Goal: Transaction & Acquisition: Purchase product/service

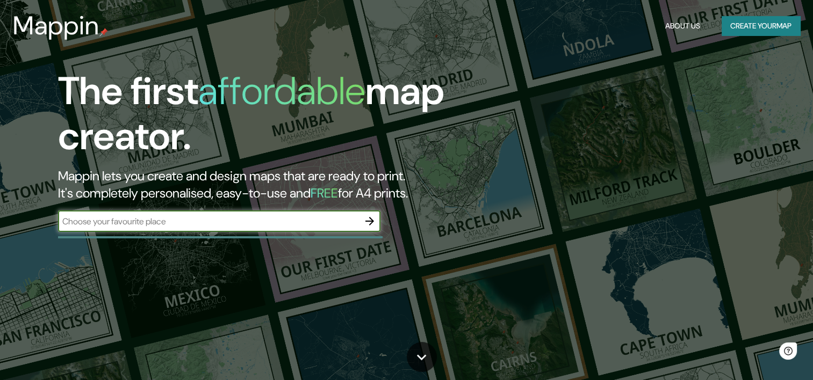
click at [225, 219] on input "text" at bounding box center [208, 221] width 301 height 12
type input "carbanchel [GEOGRAPHIC_DATA] oporto"
click at [376, 225] on button "button" at bounding box center [369, 221] width 21 height 21
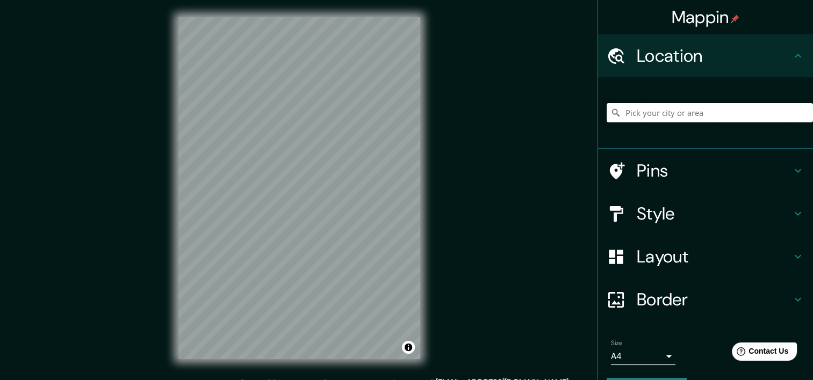
click at [670, 118] on input "Pick your city or area" at bounding box center [710, 112] width 206 height 19
click at [758, 122] on input "Carabanchel, [GEOGRAPHIC_DATA], [GEOGRAPHIC_DATA], [GEOGRAPHIC_DATA]" at bounding box center [710, 112] width 206 height 19
drag, startPoint x: 760, startPoint y: 118, endPoint x: 671, endPoint y: 110, distance: 89.5
click at [671, 110] on input "Carabanchel, [GEOGRAPHIC_DATA], [GEOGRAPHIC_DATA], [GEOGRAPHIC_DATA]" at bounding box center [710, 112] width 206 height 19
type input "[GEOGRAPHIC_DATA], [GEOGRAPHIC_DATA], [GEOGRAPHIC_DATA], [GEOGRAPHIC_DATA]"
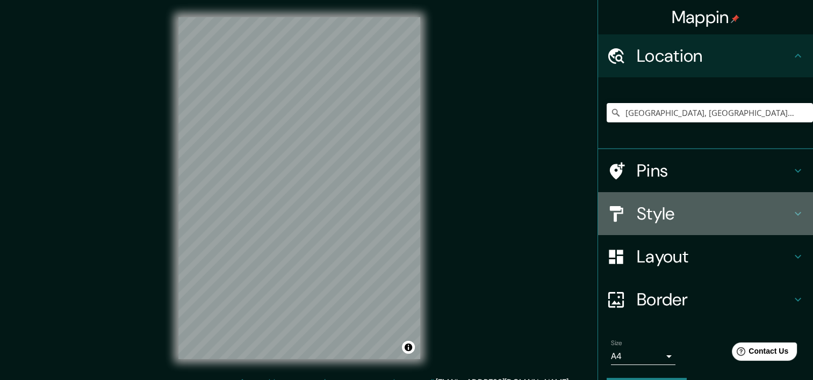
click at [651, 214] on h4 "Style" at bounding box center [714, 213] width 155 height 21
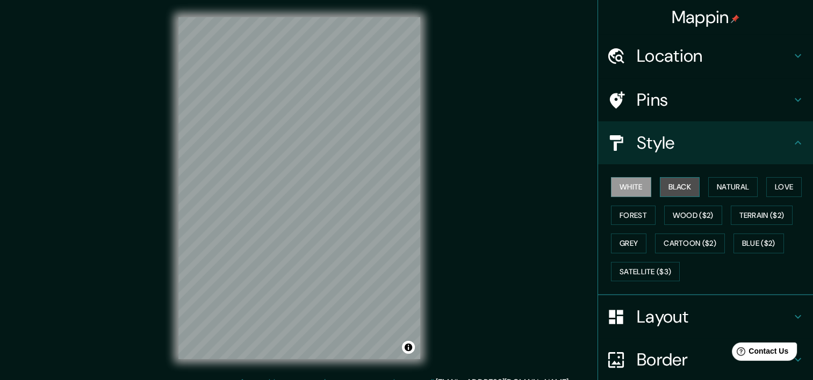
click at [666, 190] on button "Black" at bounding box center [680, 187] width 40 height 20
click at [627, 188] on button "White" at bounding box center [631, 187] width 40 height 20
click at [621, 247] on button "Grey" at bounding box center [628, 244] width 35 height 20
click at [623, 185] on button "White" at bounding box center [631, 187] width 40 height 20
click at [714, 191] on button "Natural" at bounding box center [732, 187] width 49 height 20
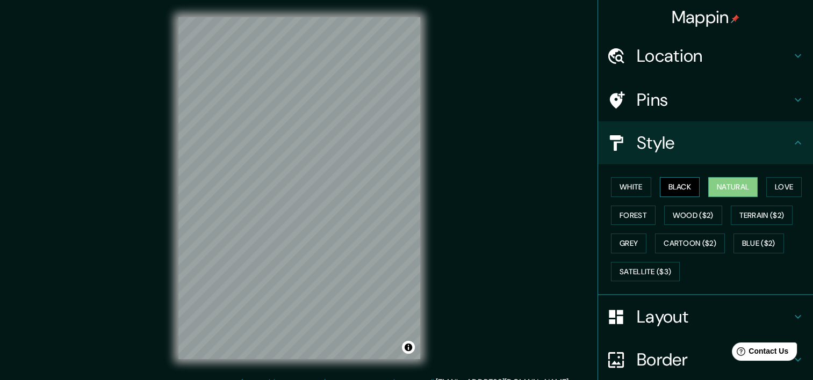
click at [667, 188] on button "Black" at bounding box center [680, 187] width 40 height 20
click at [796, 188] on button "Love" at bounding box center [783, 187] width 35 height 20
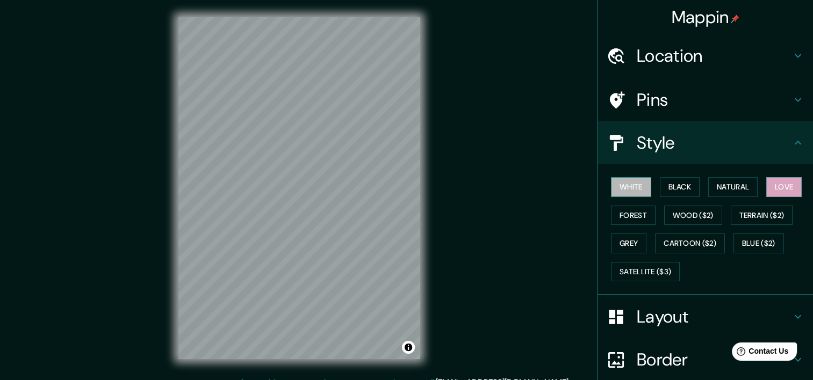
click at [632, 185] on button "White" at bounding box center [631, 187] width 40 height 20
click at [646, 325] on h4 "Layout" at bounding box center [714, 316] width 155 height 21
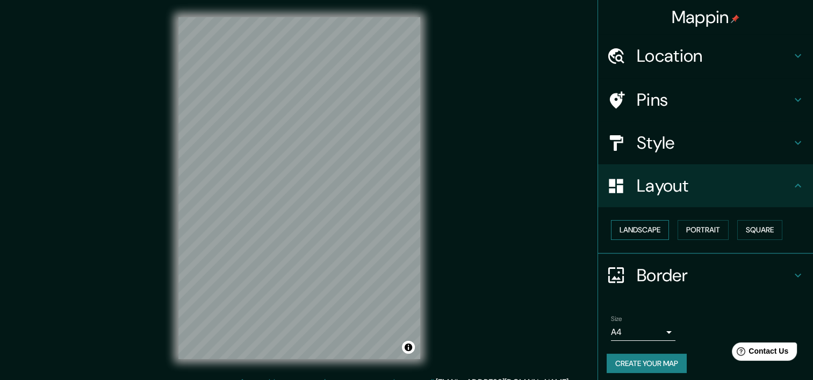
click at [647, 232] on button "Landscape" at bounding box center [640, 230] width 58 height 20
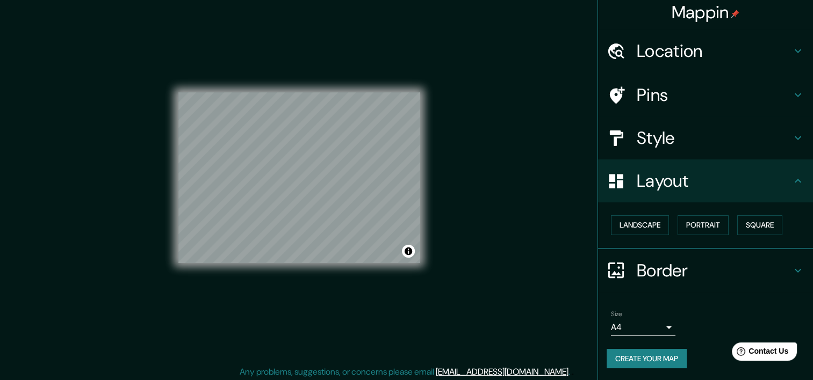
scroll to position [13, 0]
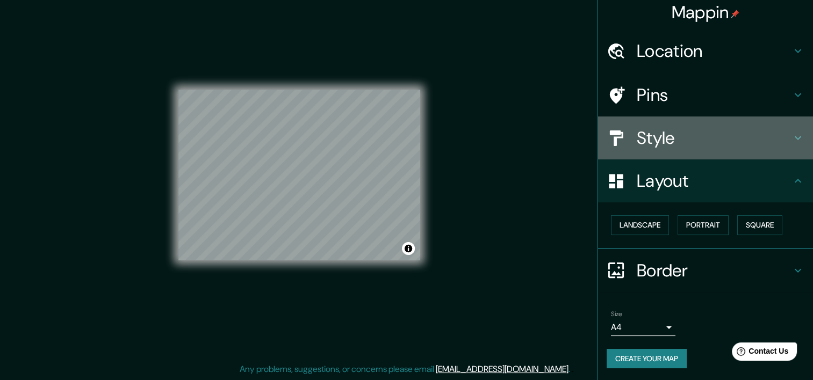
click at [657, 145] on h4 "Style" at bounding box center [714, 137] width 155 height 21
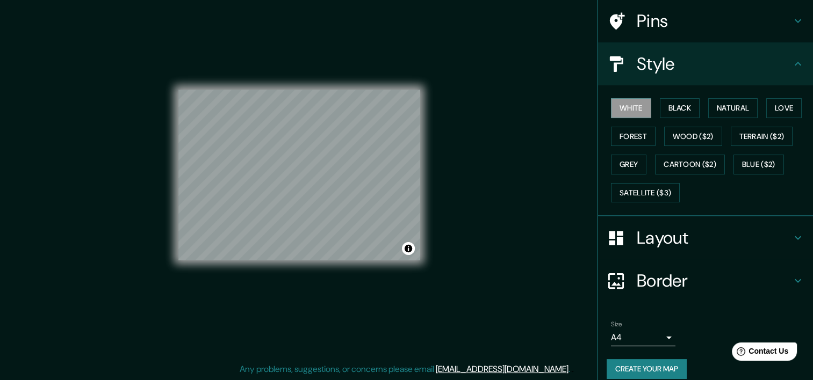
scroll to position [89, 0]
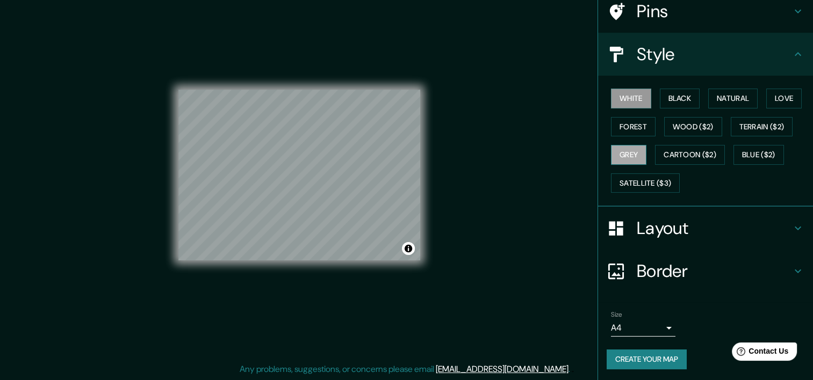
click at [631, 156] on button "Grey" at bounding box center [628, 155] width 35 height 20
click at [617, 125] on button "Forest" at bounding box center [633, 127] width 45 height 20
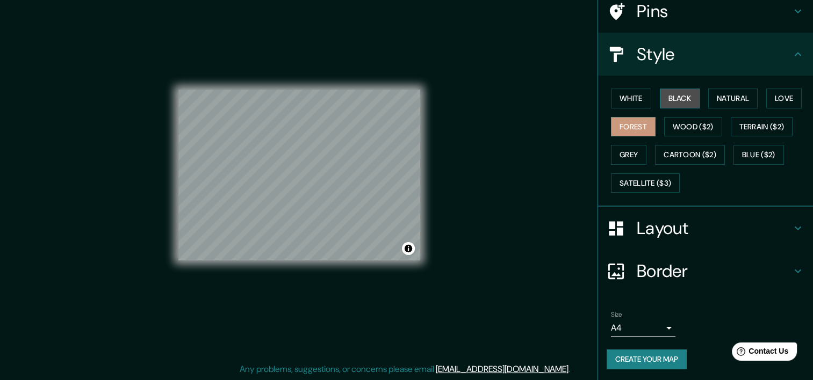
click at [673, 102] on button "Black" at bounding box center [680, 99] width 40 height 20
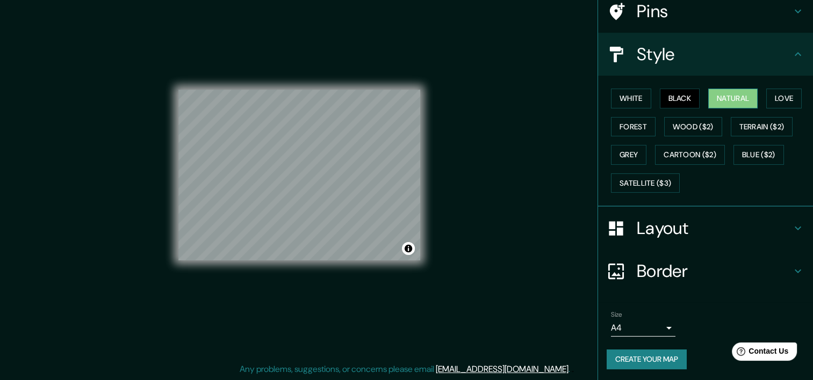
click at [740, 101] on button "Natural" at bounding box center [732, 99] width 49 height 20
click at [767, 98] on button "Love" at bounding box center [783, 99] width 35 height 20
click at [708, 94] on button "Natural" at bounding box center [732, 99] width 49 height 20
click at [629, 97] on button "White" at bounding box center [631, 99] width 40 height 20
click at [631, 353] on button "Create your map" at bounding box center [647, 360] width 80 height 20
